Goal: Transaction & Acquisition: Purchase product/service

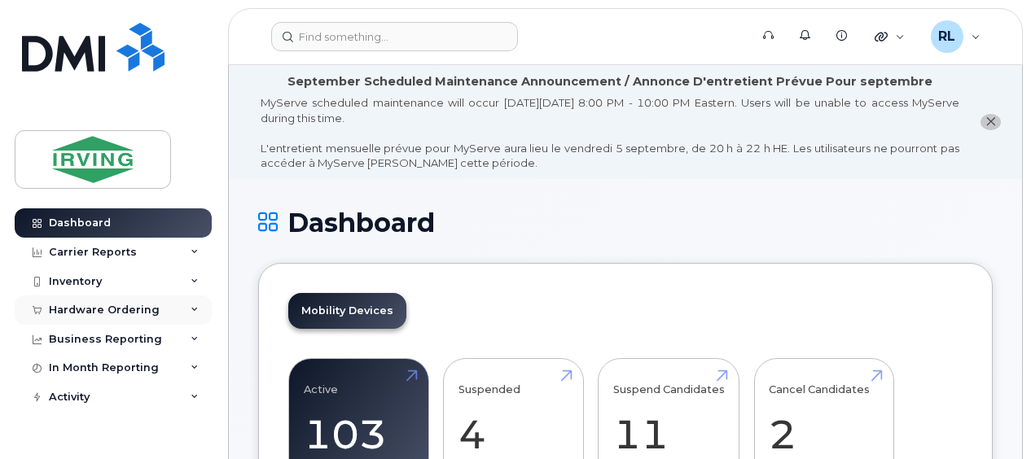
click at [143, 304] on div "Hardware Ordering" at bounding box center [104, 310] width 111 height 13
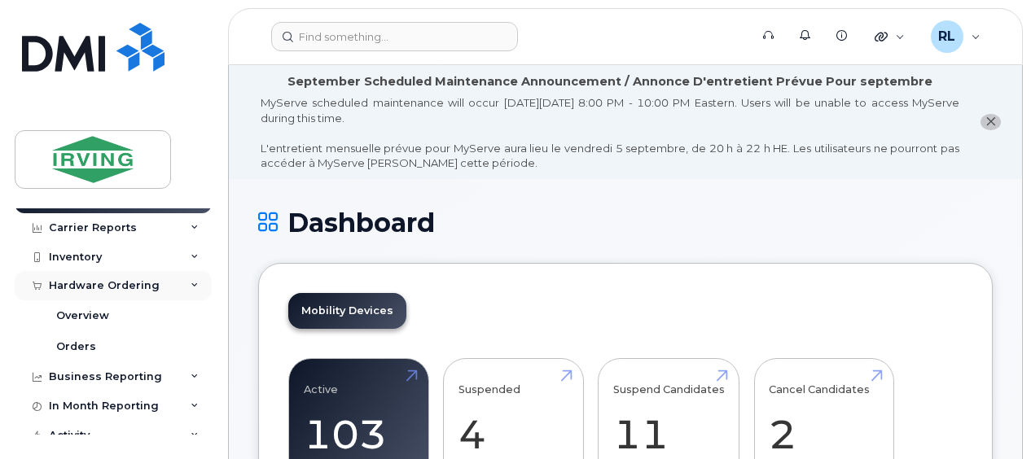
scroll to position [28, 0]
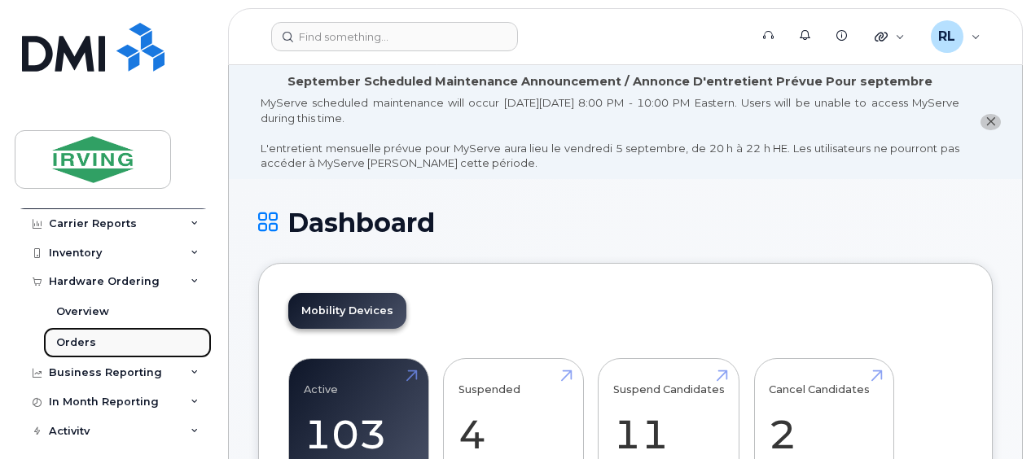
click at [90, 345] on div "Orders" at bounding box center [76, 342] width 40 height 15
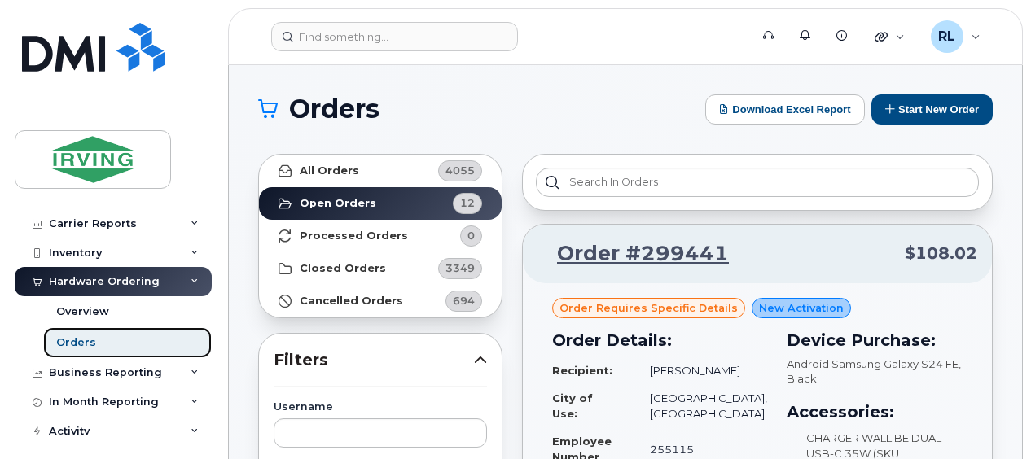
click at [117, 332] on link "Orders" at bounding box center [127, 342] width 169 height 31
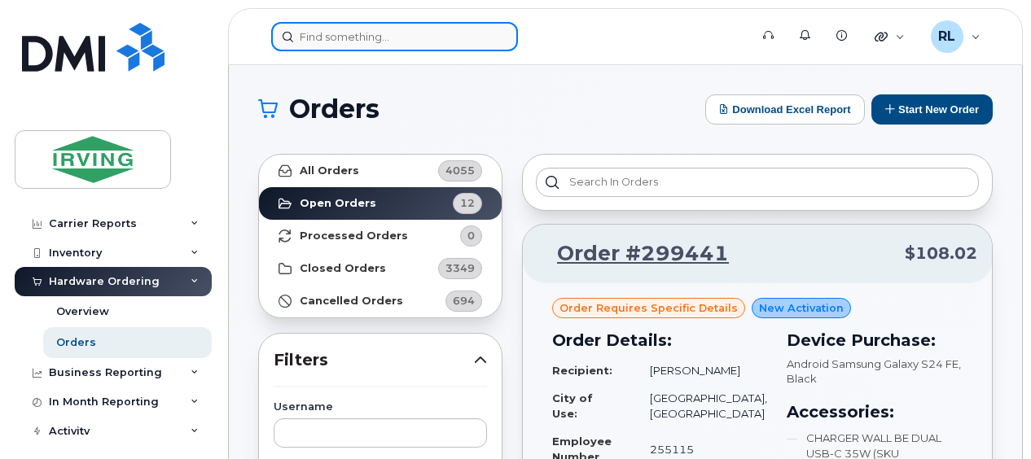
click at [342, 38] on input at bounding box center [394, 36] width 247 height 29
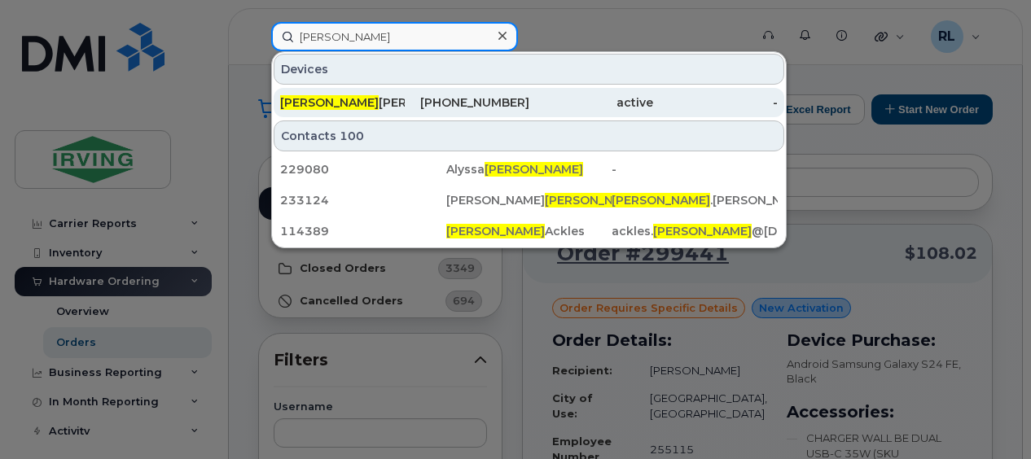
type input "blair"
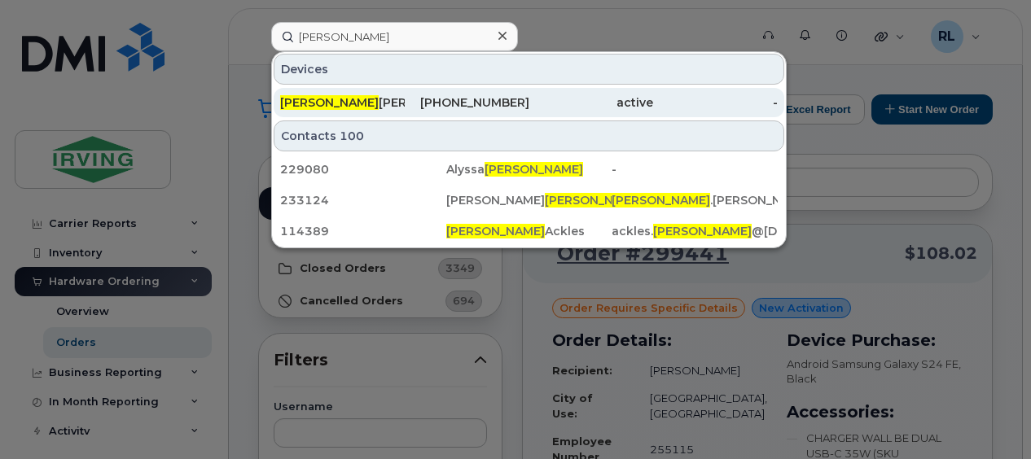
click at [365, 98] on div "Blair Arsenault" at bounding box center [342, 102] width 125 height 16
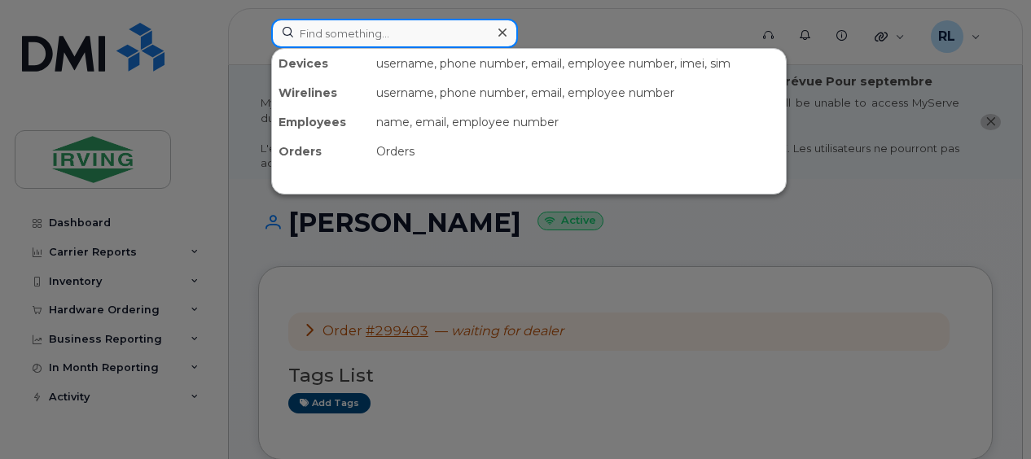
click at [309, 33] on input at bounding box center [394, 33] width 247 height 29
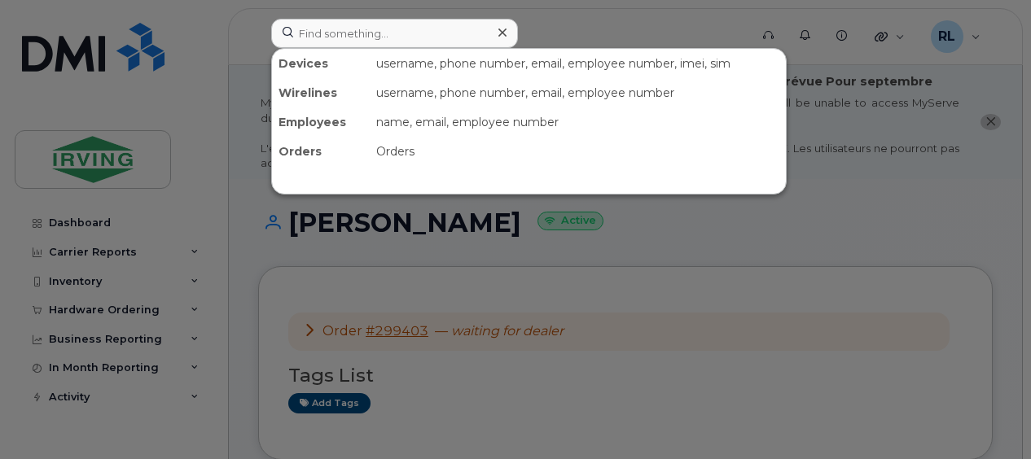
click at [504, 33] on icon at bounding box center [502, 32] width 8 height 13
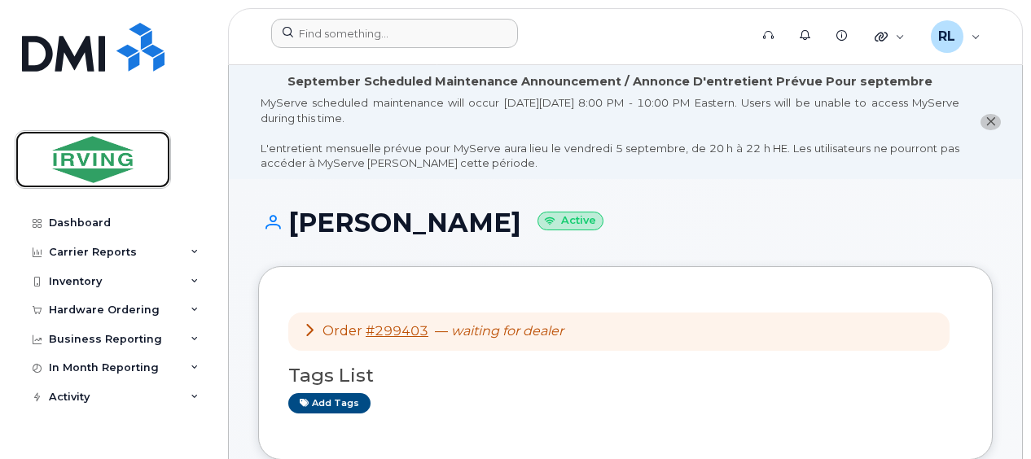
click at [90, 158] on img at bounding box center [92, 159] width 125 height 47
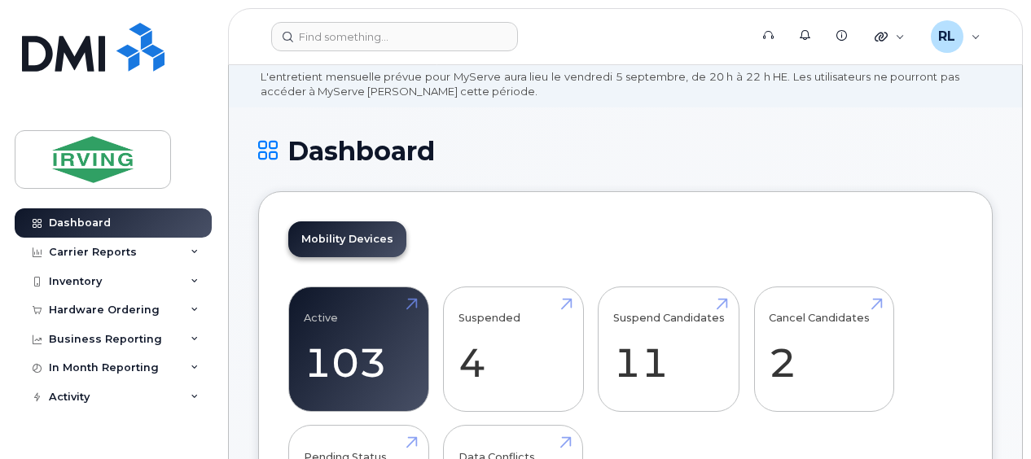
scroll to position [45, 0]
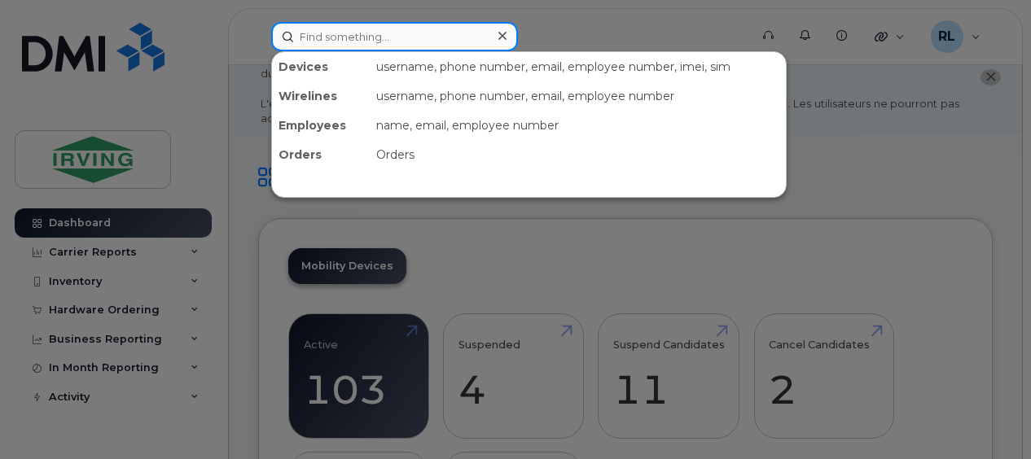
click at [336, 34] on input at bounding box center [394, 36] width 247 height 29
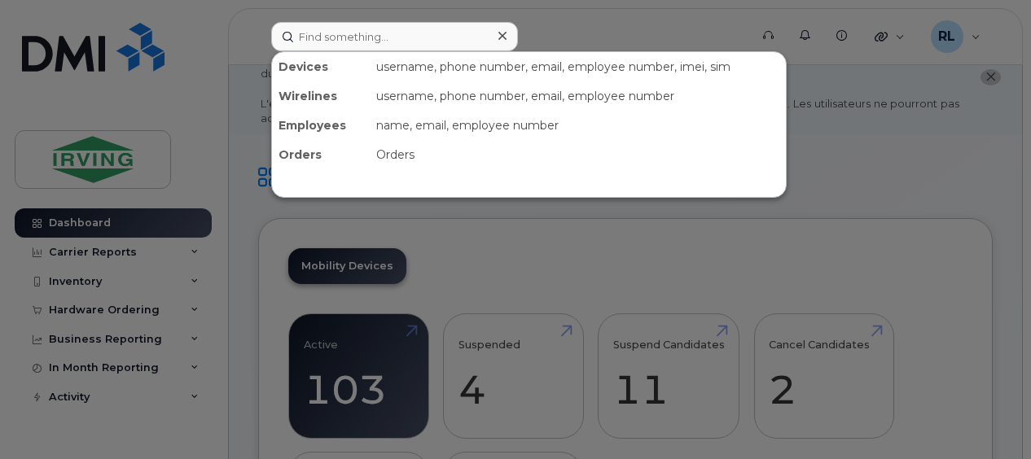
click at [272, 282] on div at bounding box center [515, 229] width 1031 height 459
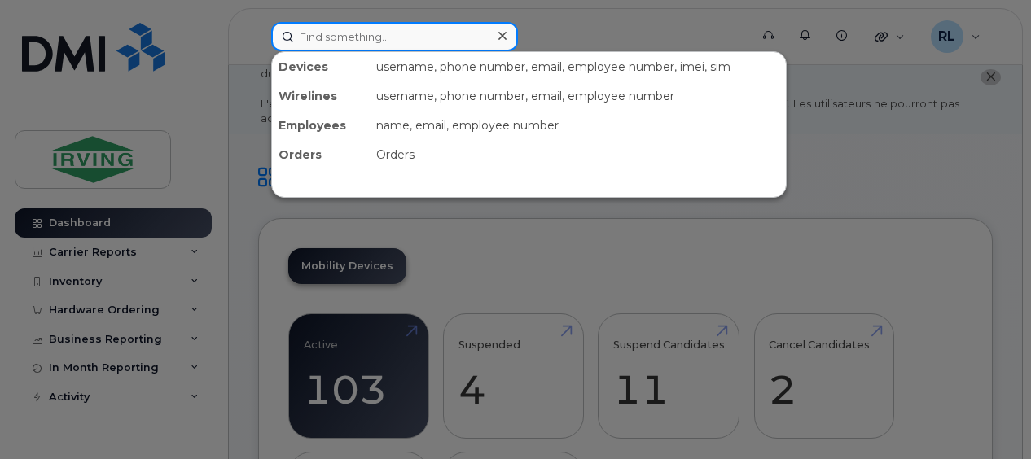
click at [304, 38] on input at bounding box center [394, 36] width 247 height 29
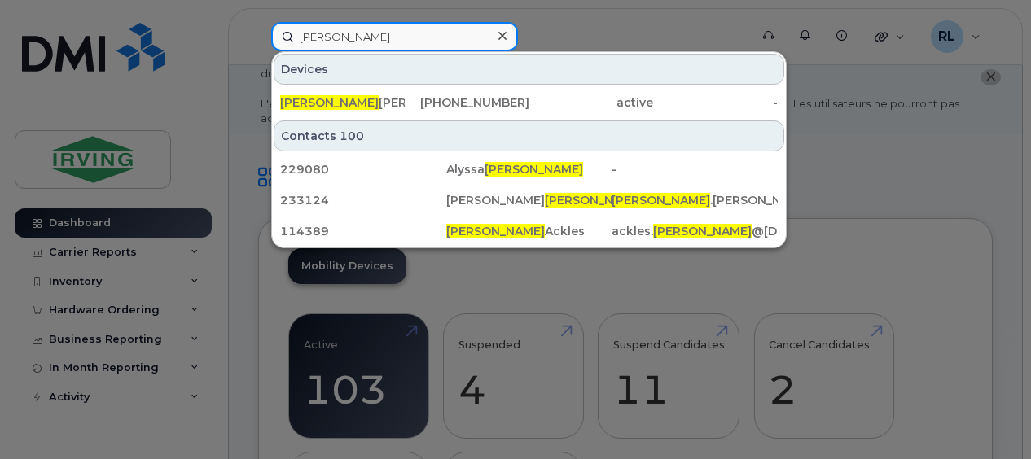
type input "blair"
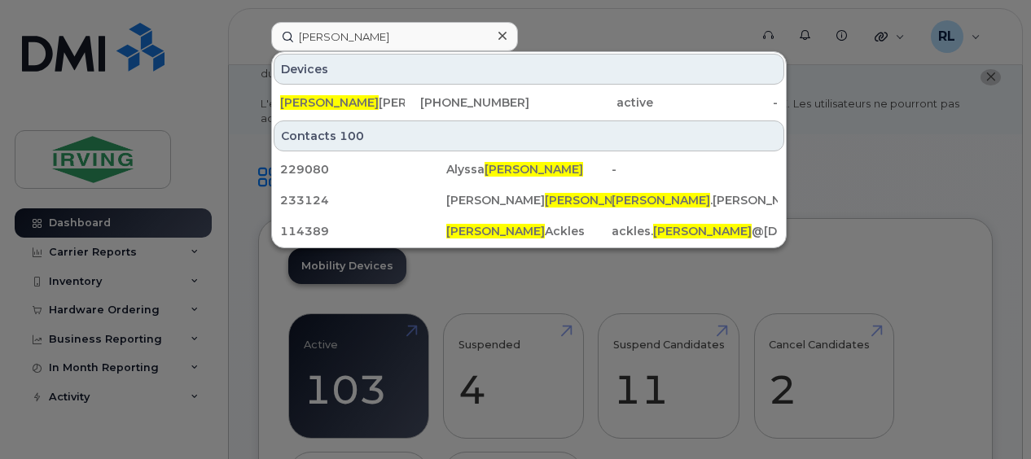
click at [324, 86] on div "Blair Arsenault 902-394-2655 active -" at bounding box center [529, 102] width 514 height 33
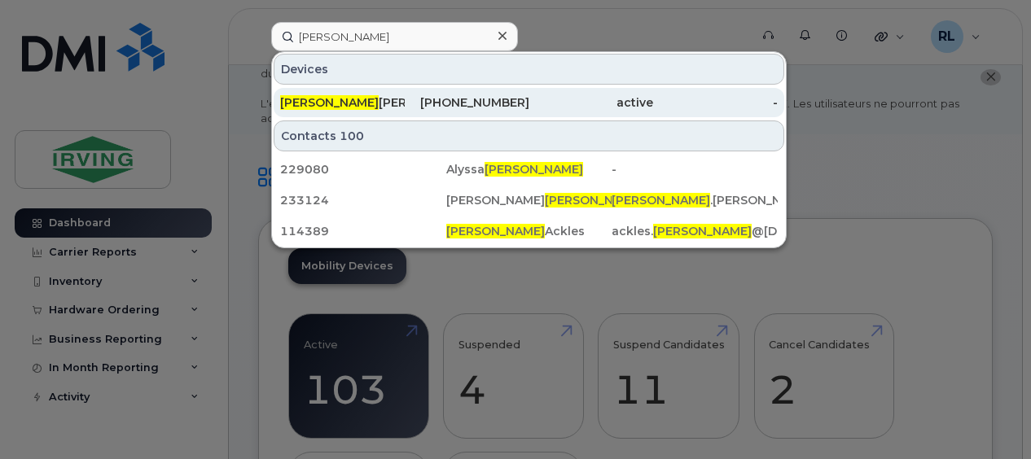
click at [327, 88] on link "Blair Arsenault 902-394-2655 active -" at bounding box center [529, 102] width 510 height 29
click at [451, 102] on div "902-394-2655" at bounding box center [467, 102] width 125 height 16
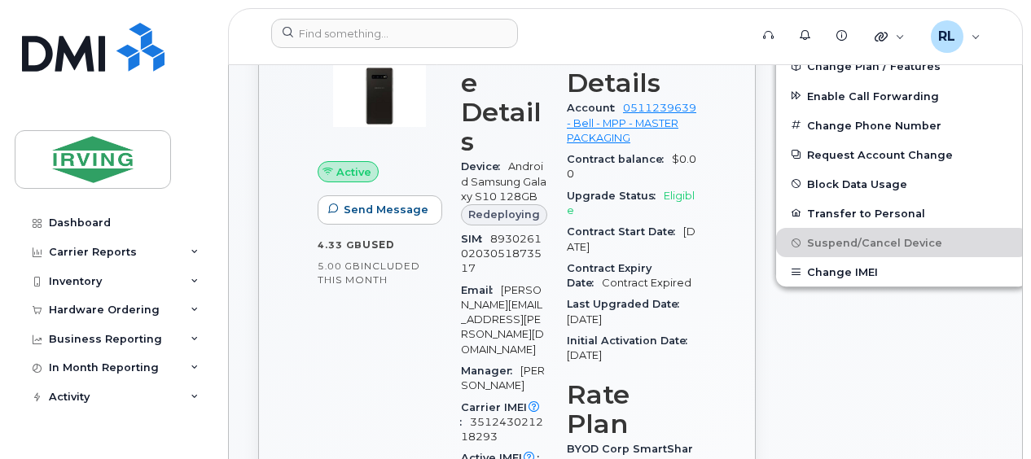
scroll to position [567, 0]
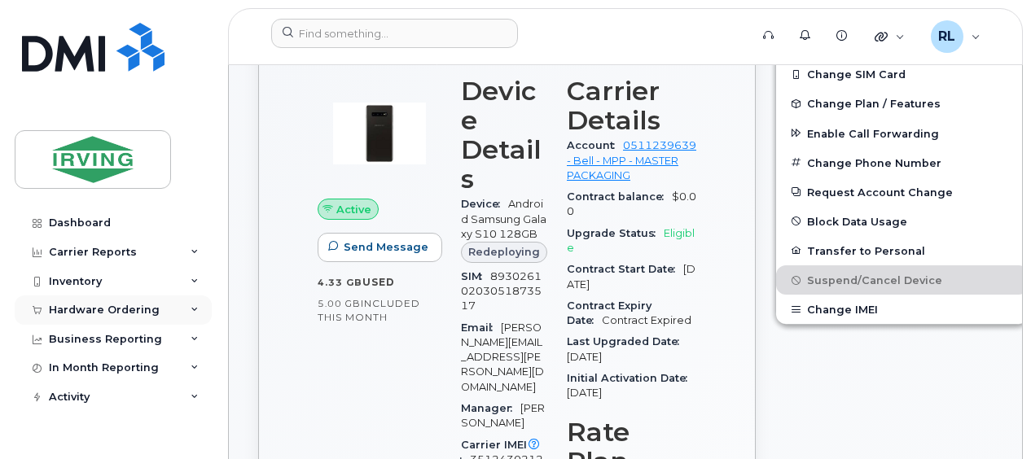
click at [194, 313] on icon at bounding box center [194, 310] width 8 height 8
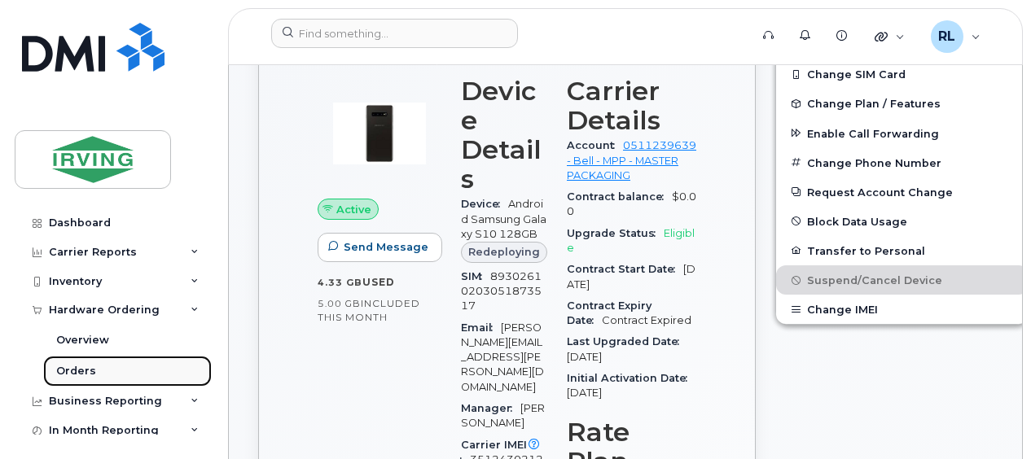
click at [81, 368] on div "Orders" at bounding box center [76, 371] width 40 height 15
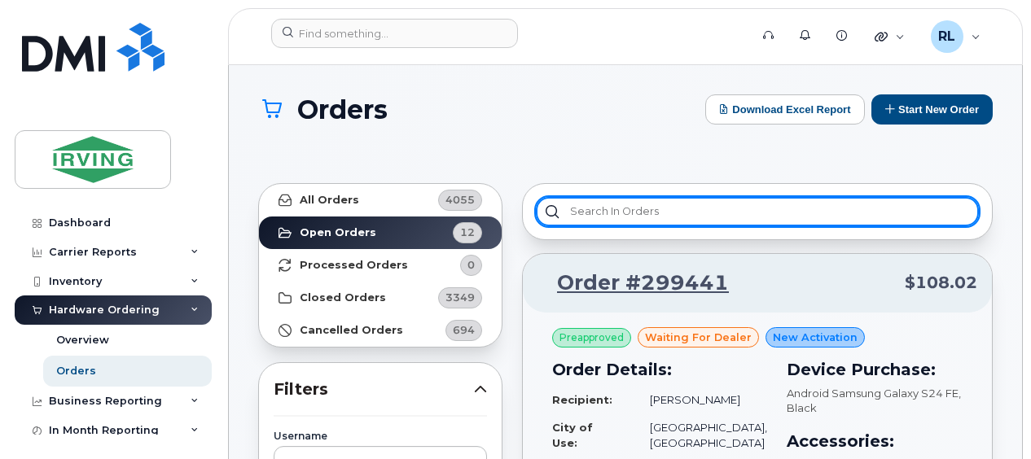
click at [588, 217] on input "text" at bounding box center [757, 211] width 443 height 29
type input "b"
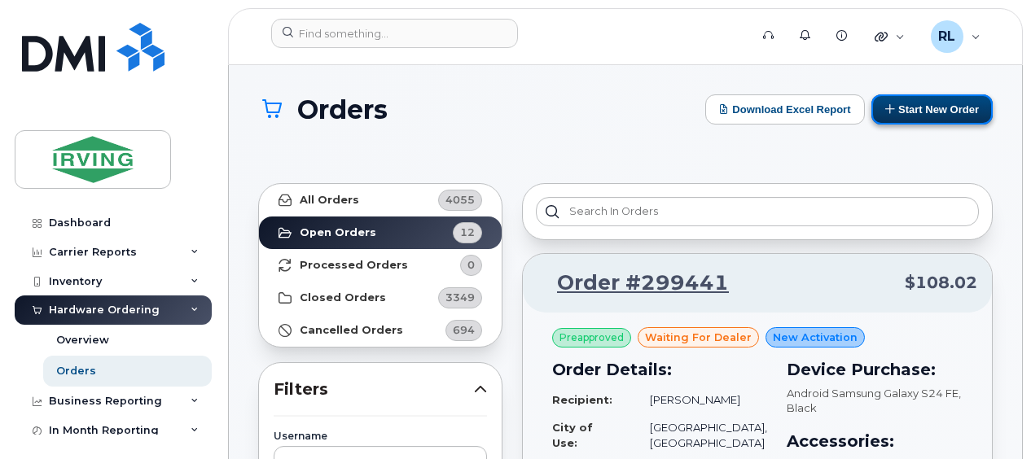
click at [939, 111] on button "Start New Order" at bounding box center [931, 109] width 121 height 30
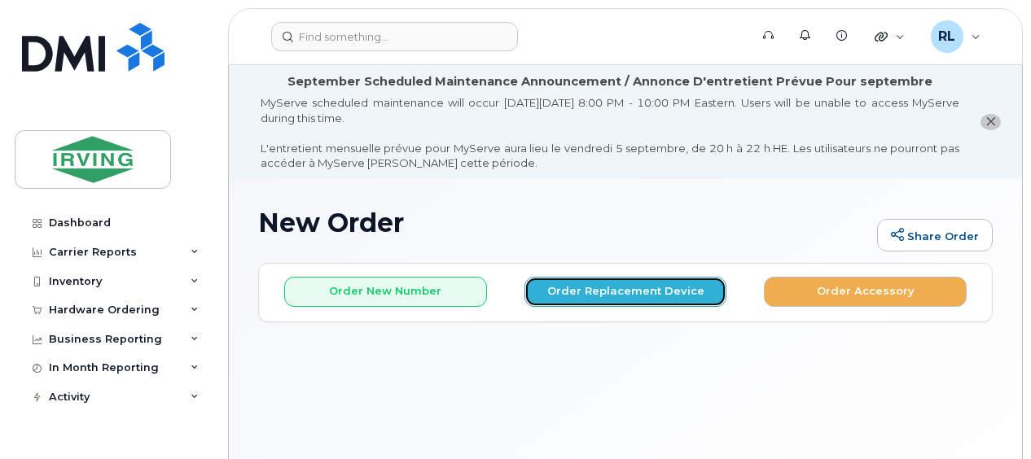
click at [651, 288] on button "Order Replacement Device" at bounding box center [625, 292] width 203 height 30
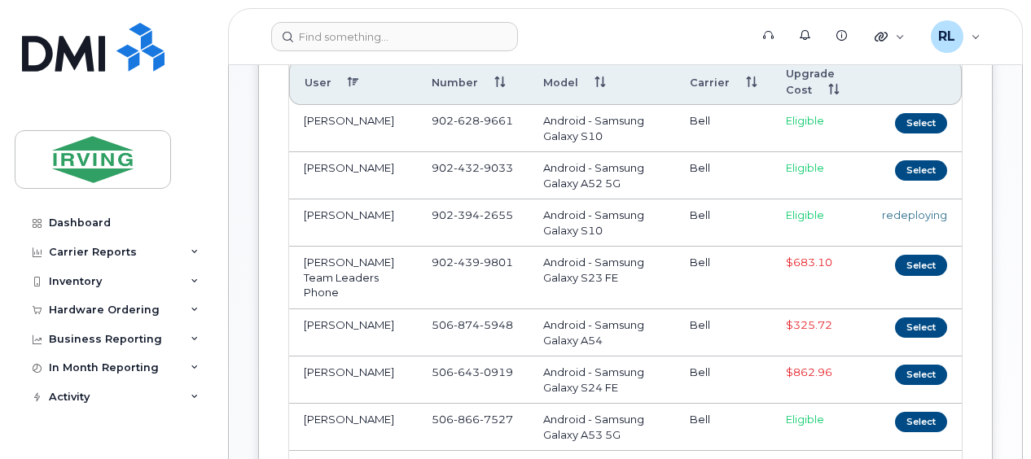
scroll to position [352, 0]
click at [913, 166] on button "Select" at bounding box center [921, 170] width 52 height 20
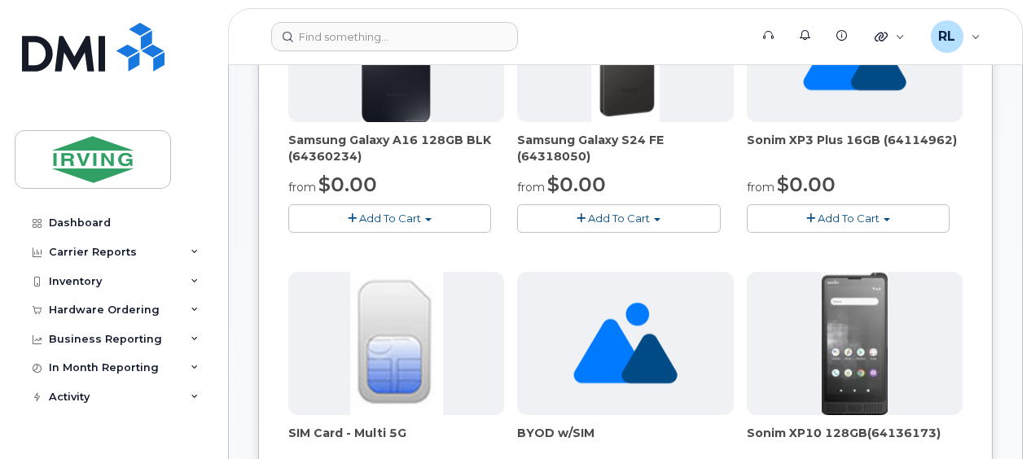
scroll to position [493, 0]
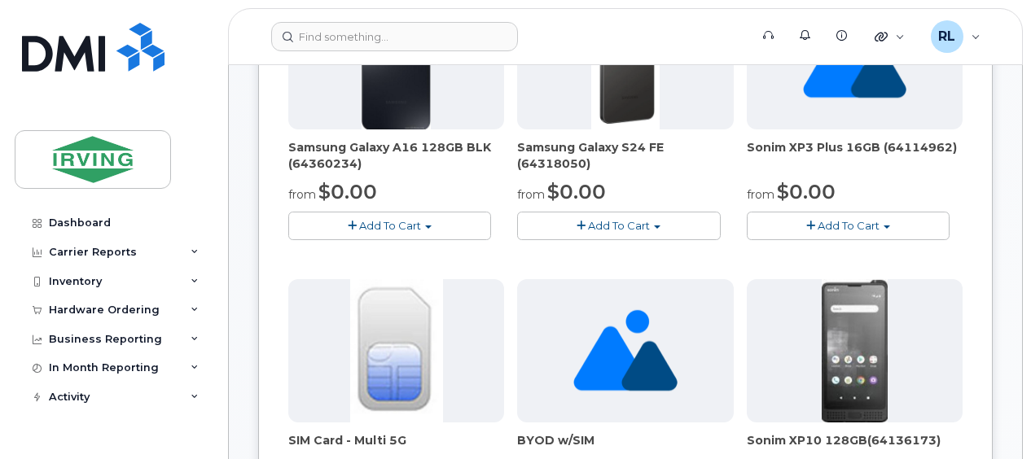
click at [633, 219] on span "Add To Cart" at bounding box center [619, 225] width 62 height 13
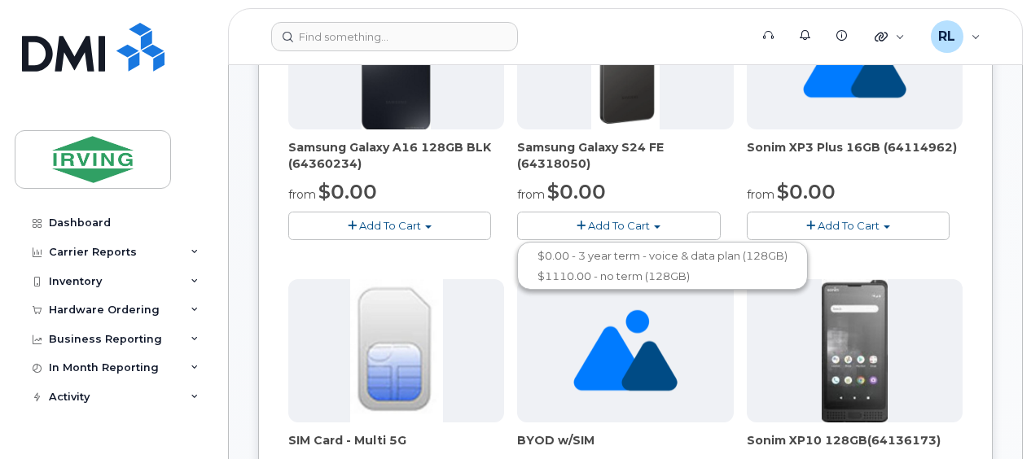
click at [577, 221] on span "button" at bounding box center [580, 226] width 9 height 11
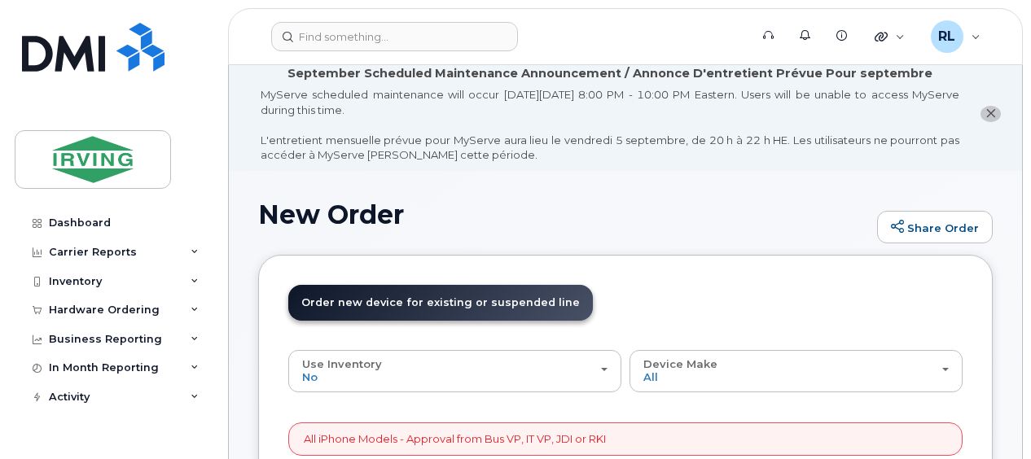
scroll to position [0, 0]
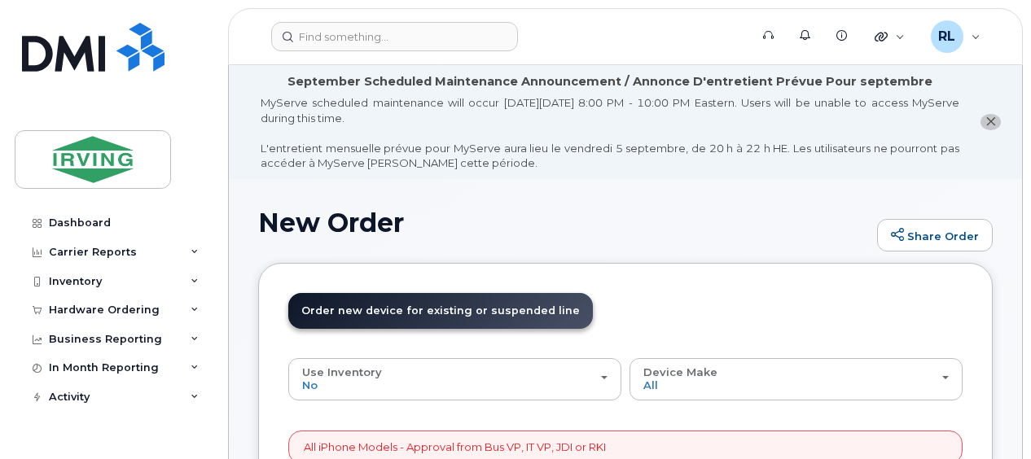
click at [990, 114] on button "close notification" at bounding box center [990, 122] width 20 height 17
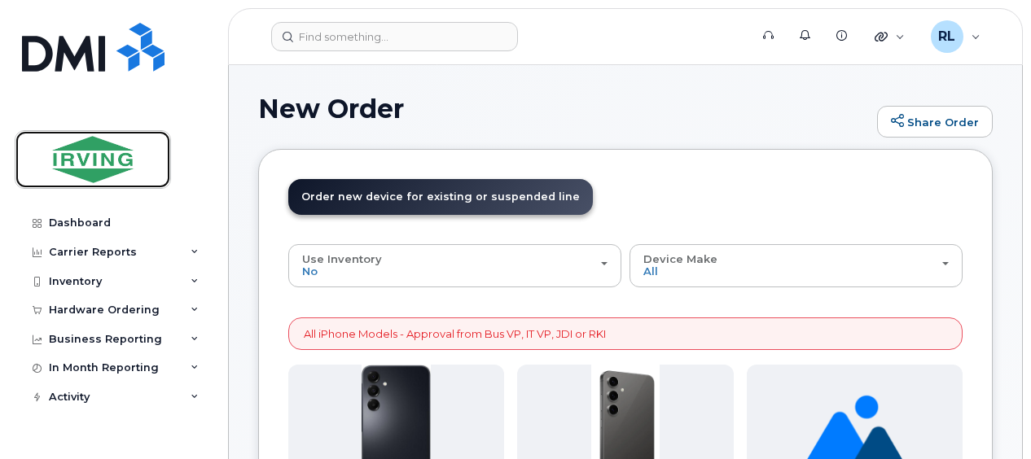
click at [61, 173] on img at bounding box center [92, 159] width 125 height 47
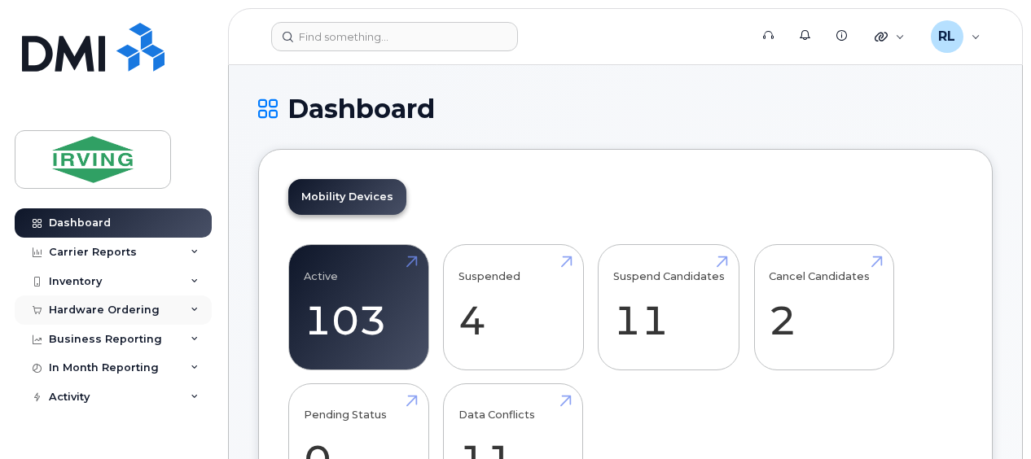
click at [184, 310] on div "Hardware Ordering" at bounding box center [113, 310] width 197 height 29
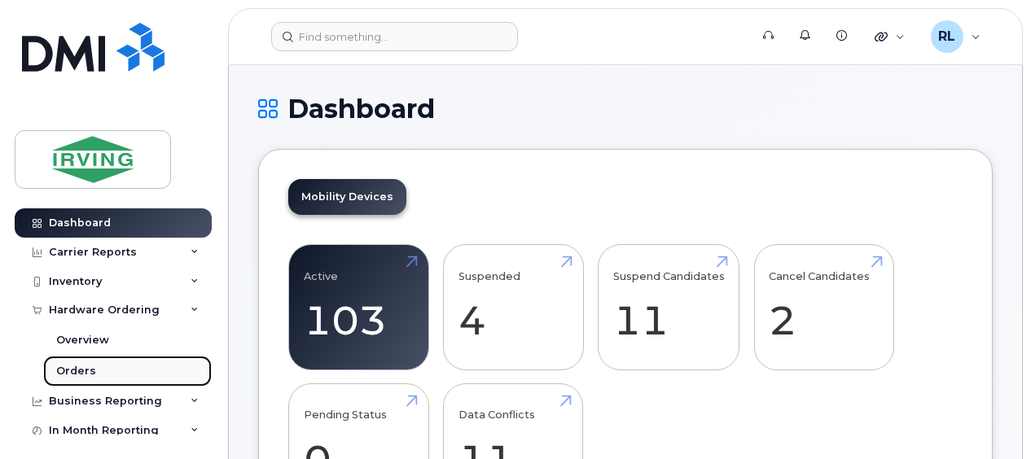
click at [80, 373] on div "Orders" at bounding box center [76, 371] width 40 height 15
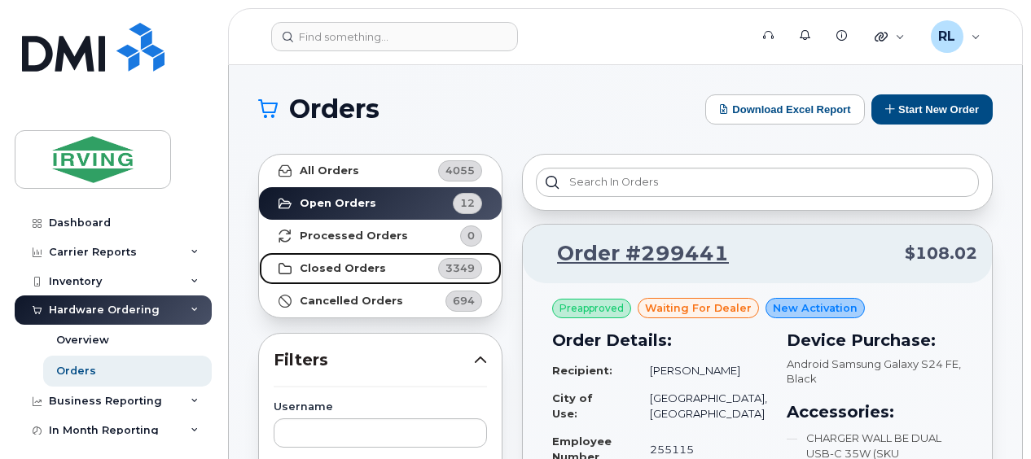
click at [329, 259] on link "Closed Orders 3349" at bounding box center [380, 268] width 243 height 33
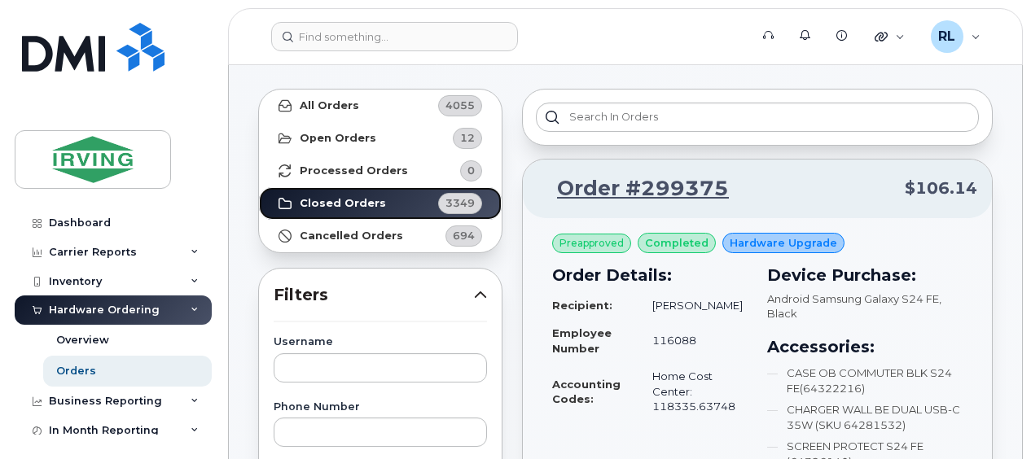
scroll to position [47, 0]
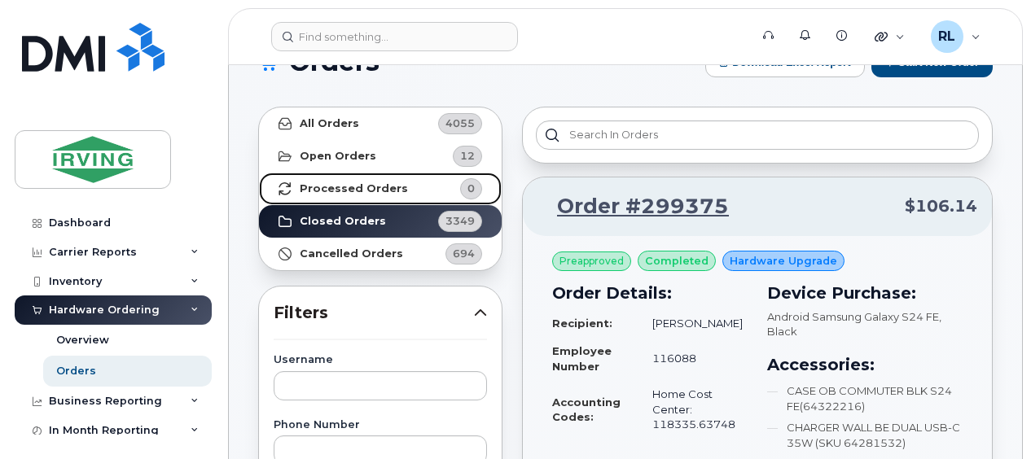
click at [327, 185] on strong "Processed Orders" at bounding box center [354, 188] width 108 height 13
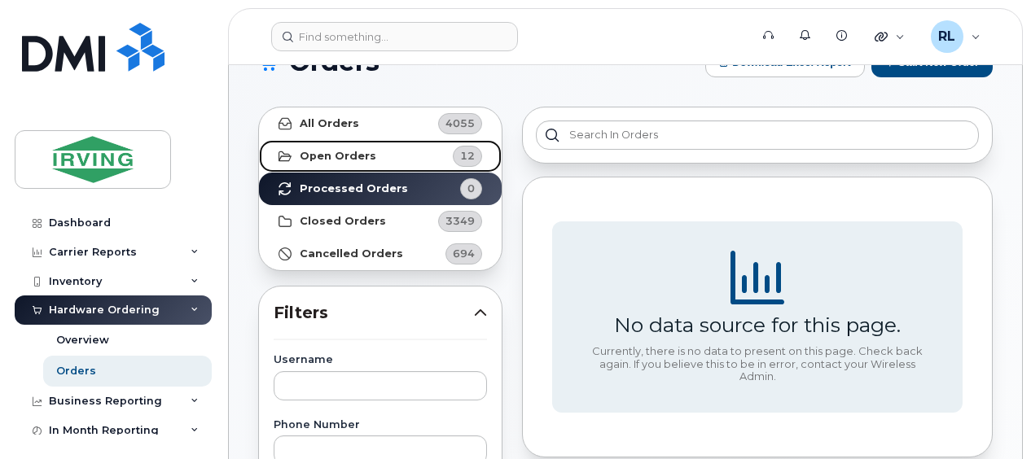
click at [327, 156] on strong "Open Orders" at bounding box center [338, 156] width 77 height 13
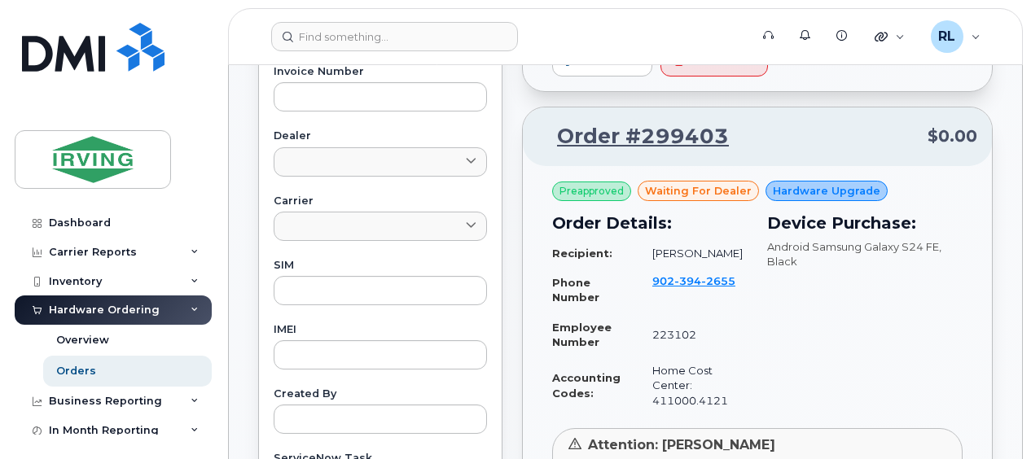
scroll to position [639, 0]
